Goal: Task Accomplishment & Management: Manage account settings

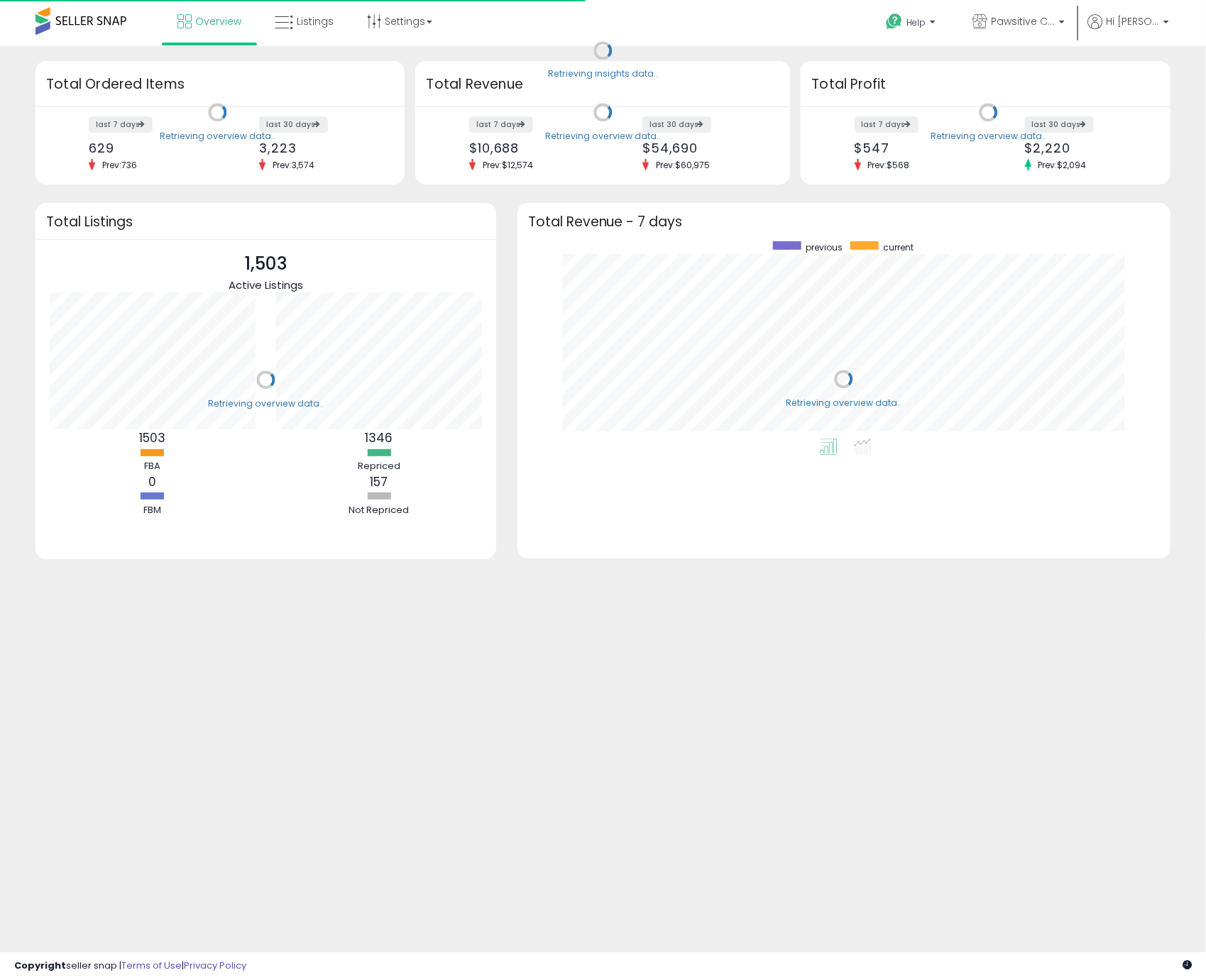
scroll to position [198, 625]
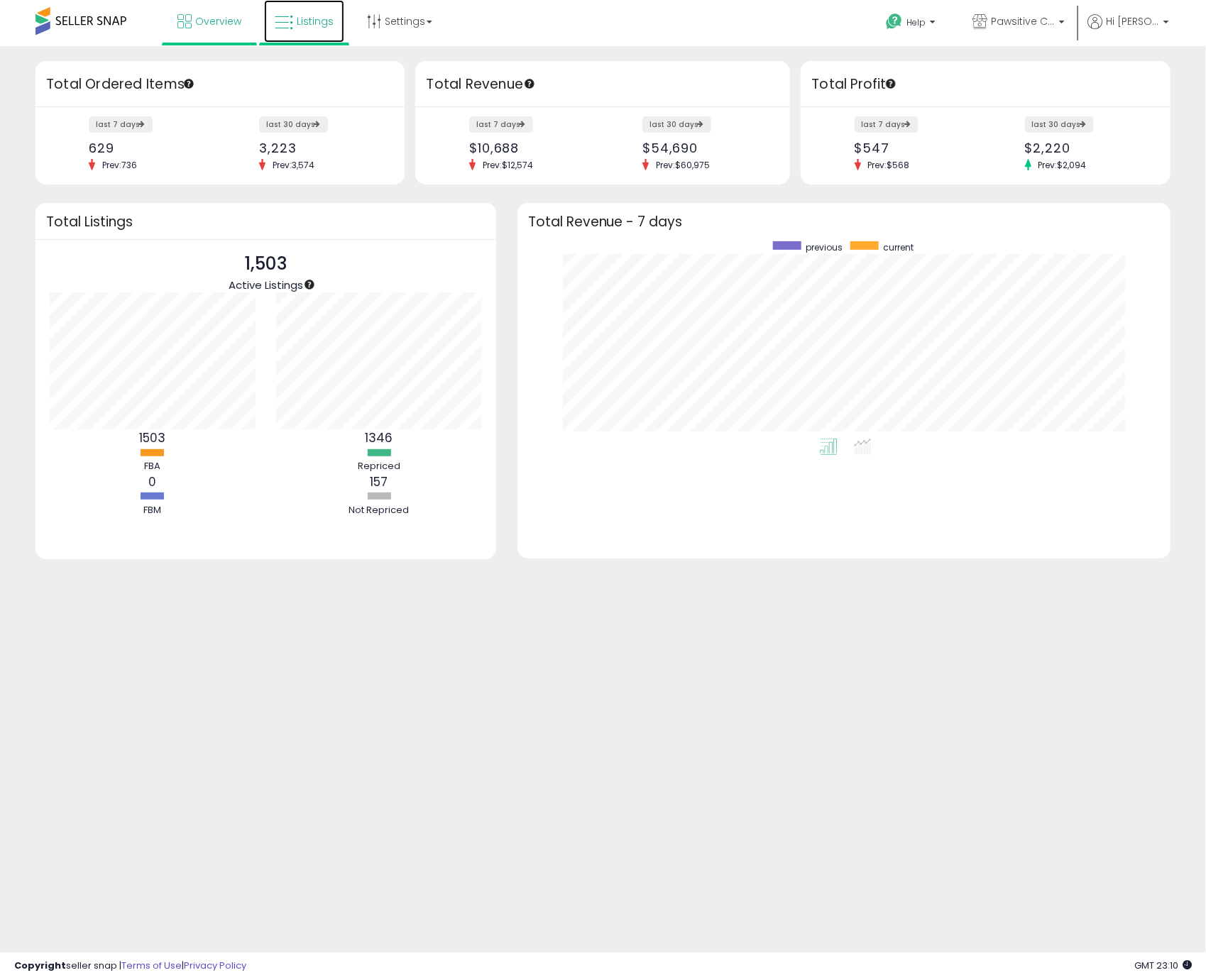
click at [299, 33] on link "Listings" at bounding box center [304, 21] width 80 height 43
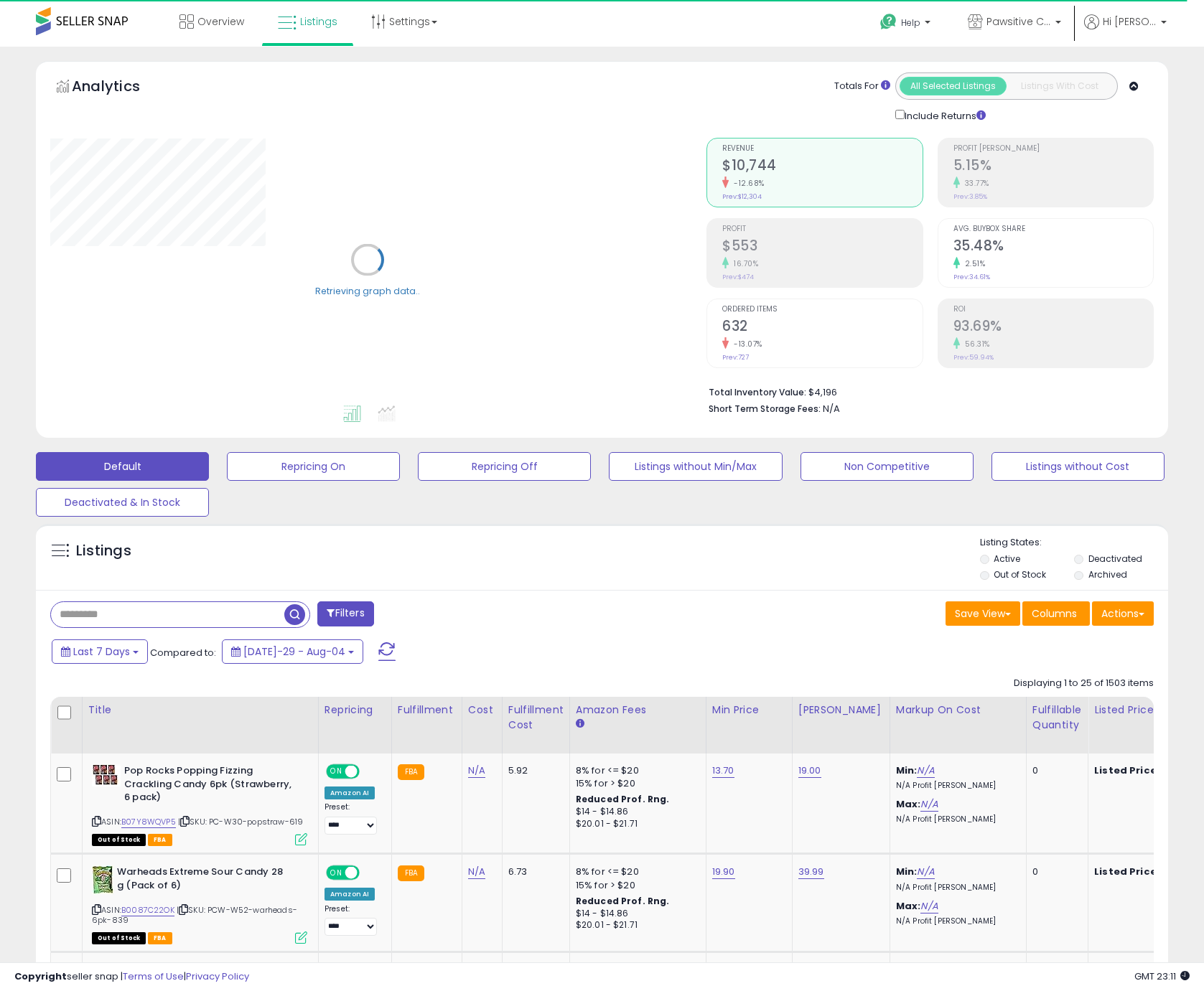
click at [142, 621] on input "text" at bounding box center [168, 615] width 233 height 25
type input "*******"
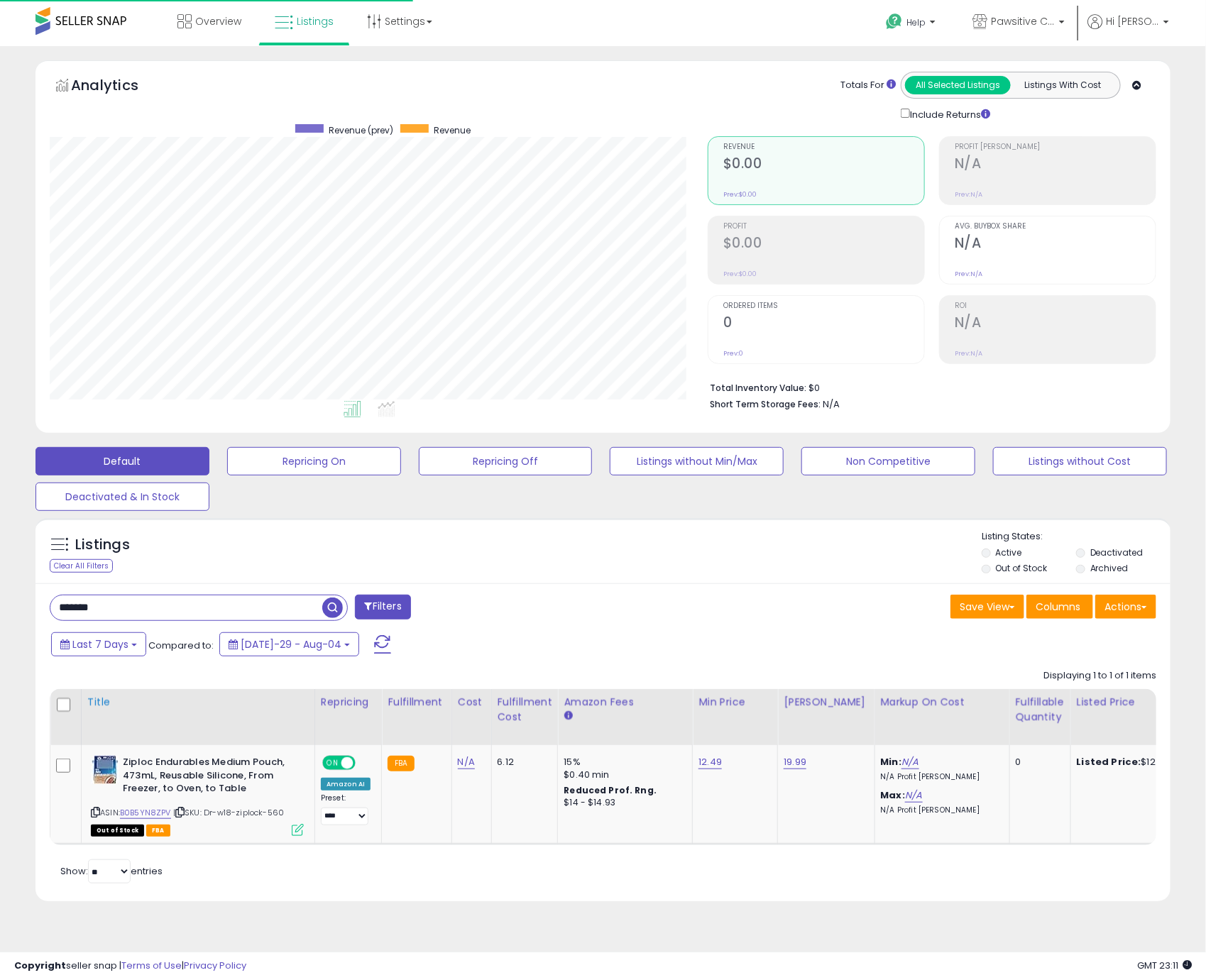
scroll to position [291, 658]
click at [784, 769] on link "19.99" at bounding box center [794, 763] width 22 height 14
drag, startPoint x: 749, startPoint y: 733, endPoint x: 625, endPoint y: 716, distance: 125.2
click at [644, 724] on table "Title Repricing" at bounding box center [1130, 767] width 2160 height 156
type input "*****"
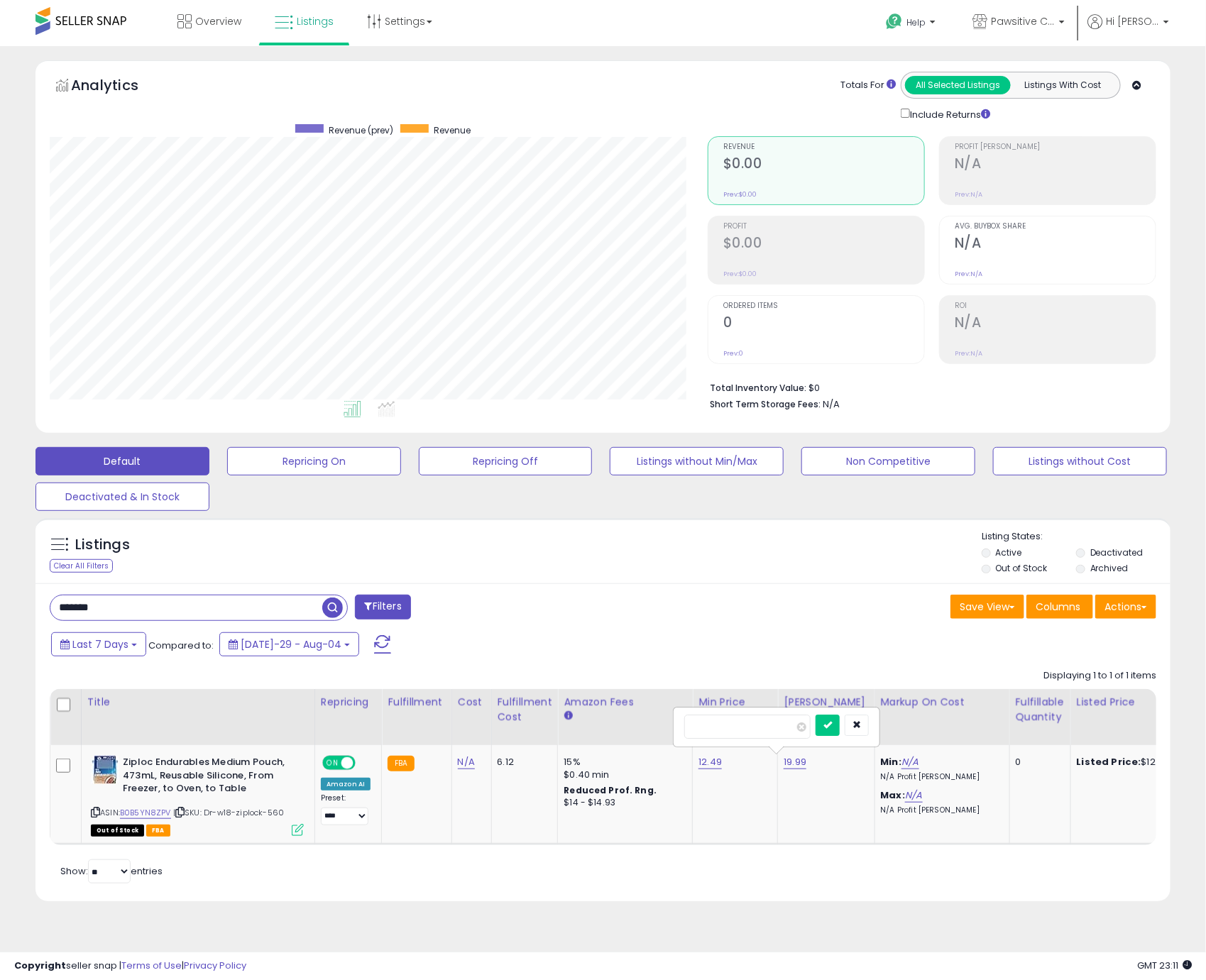
click button "submit" at bounding box center [827, 725] width 24 height 21
click at [704, 768] on link "12.49" at bounding box center [710, 763] width 23 height 14
click at [146, 818] on link "B0B5YN8ZPV" at bounding box center [145, 813] width 51 height 12
